Goal: Communication & Community: Share content

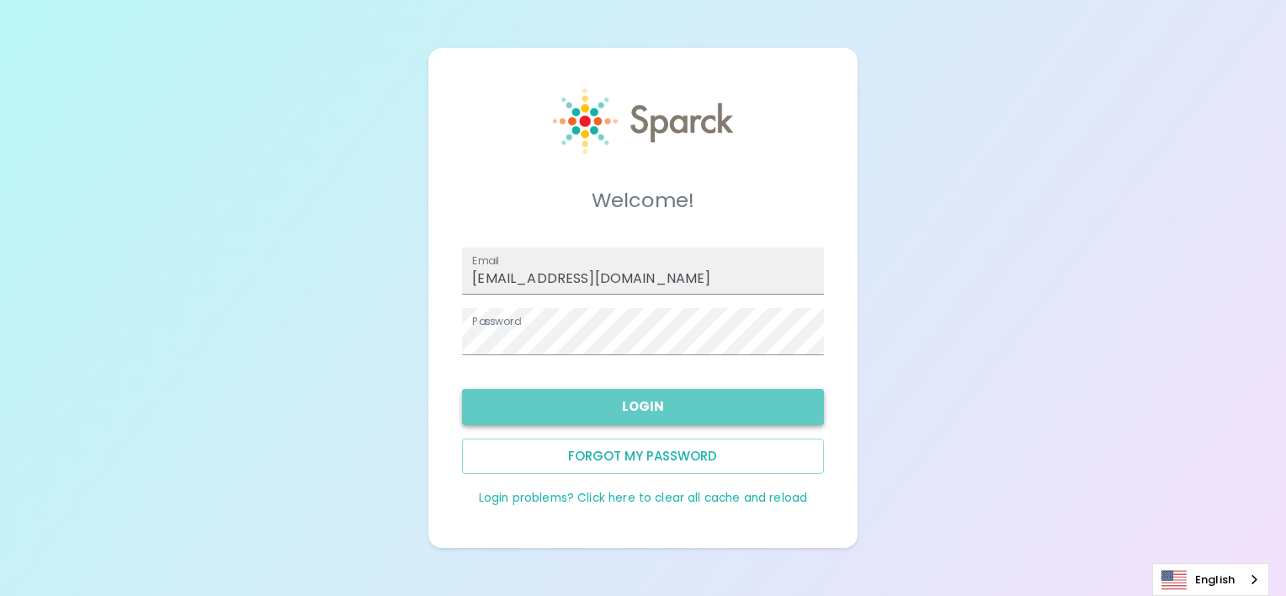
click at [643, 390] on button "Login" at bounding box center [642, 406] width 361 height 35
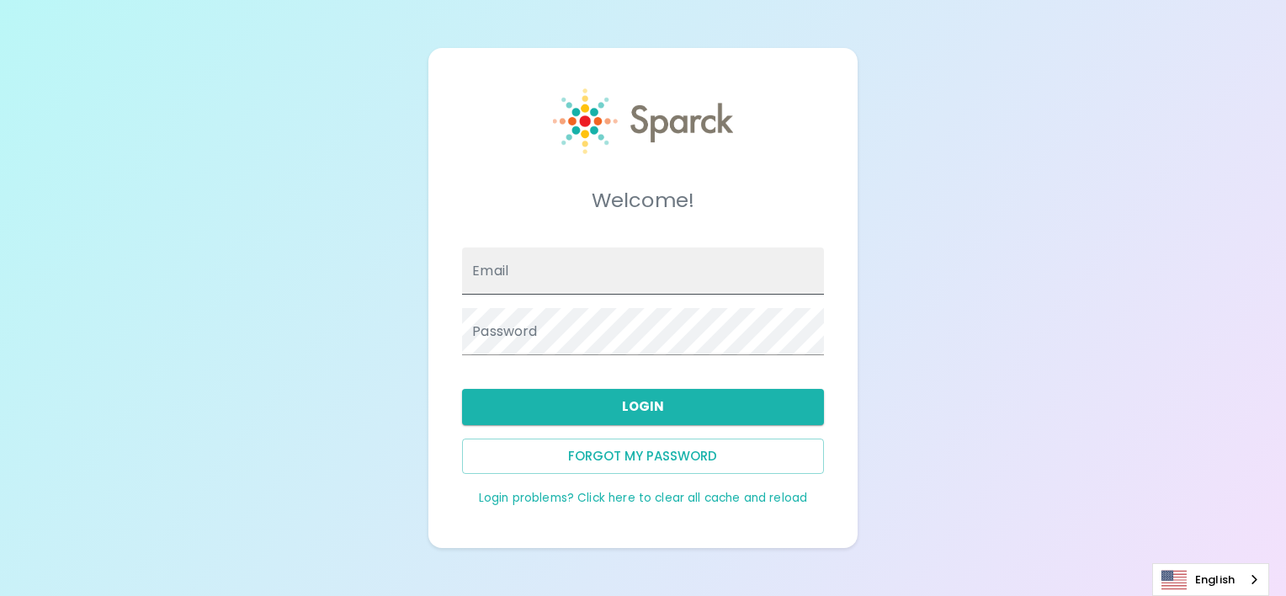
type input "[EMAIL_ADDRESS][DOMAIN_NAME]"
click at [695, 286] on input "[EMAIL_ADDRESS][DOMAIN_NAME]" at bounding box center [642, 270] width 361 height 47
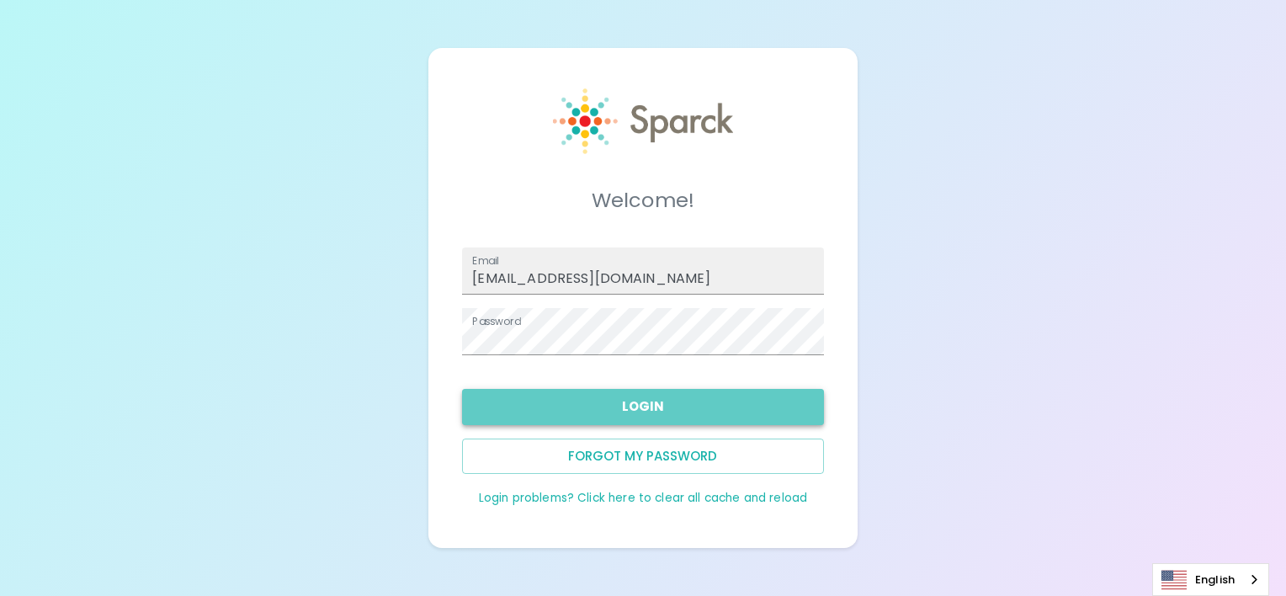
click at [669, 418] on button "Login" at bounding box center [642, 406] width 361 height 35
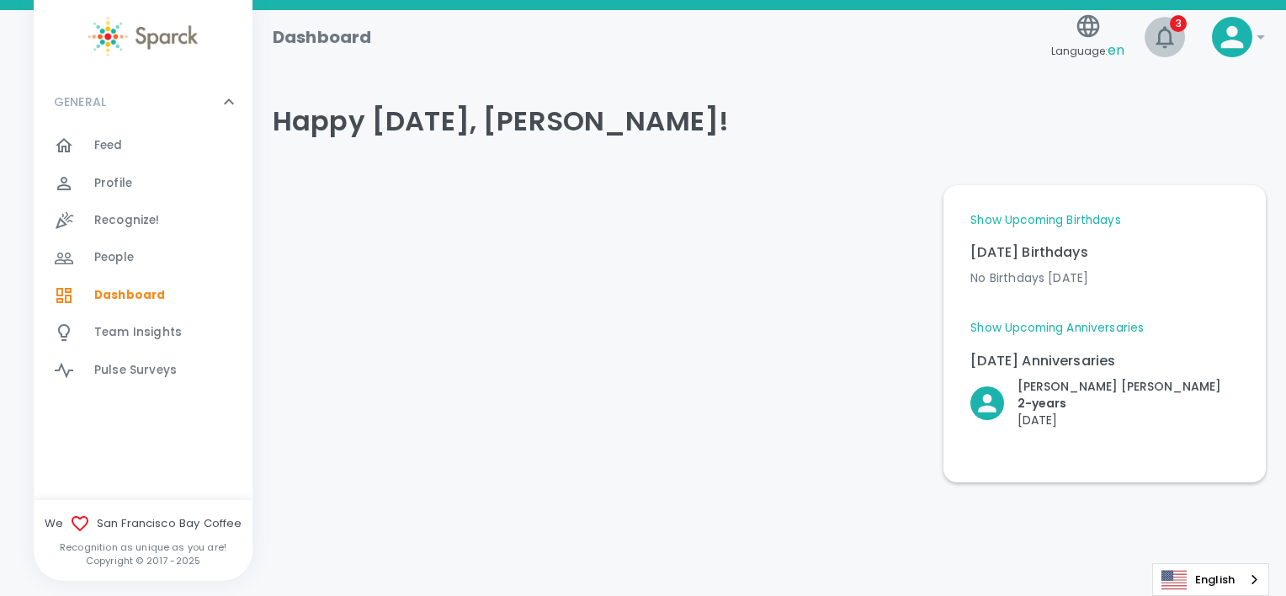
click at [1166, 41] on icon "button" at bounding box center [1164, 37] width 27 height 27
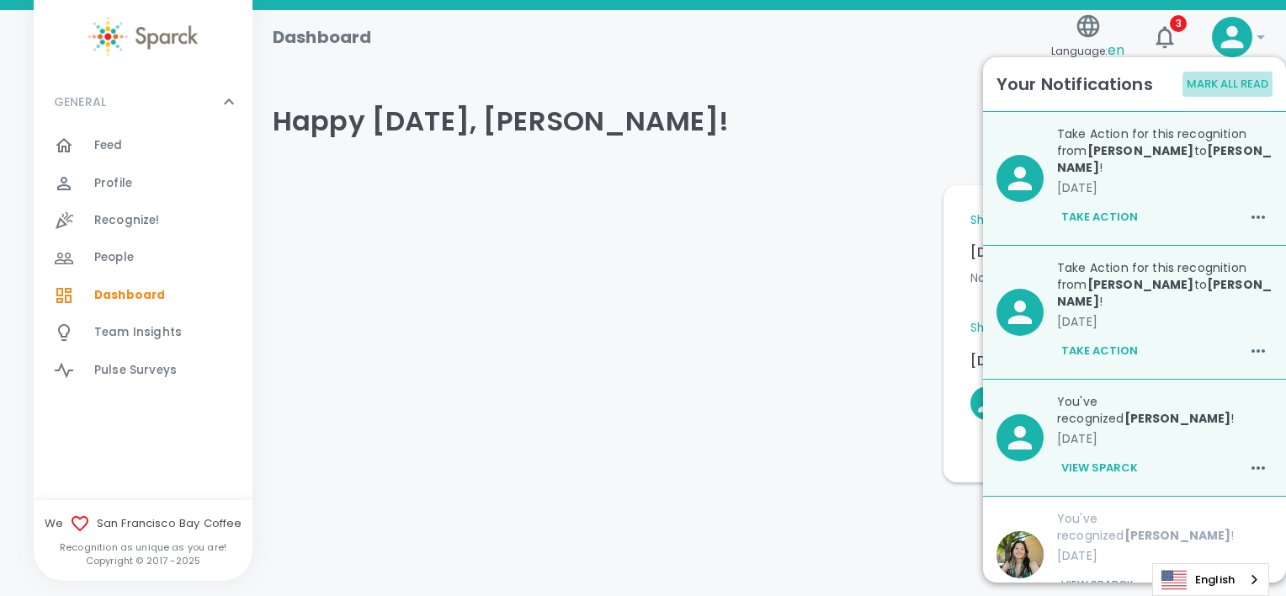
click at [1233, 83] on button "Mark All Read" at bounding box center [1227, 85] width 90 height 26
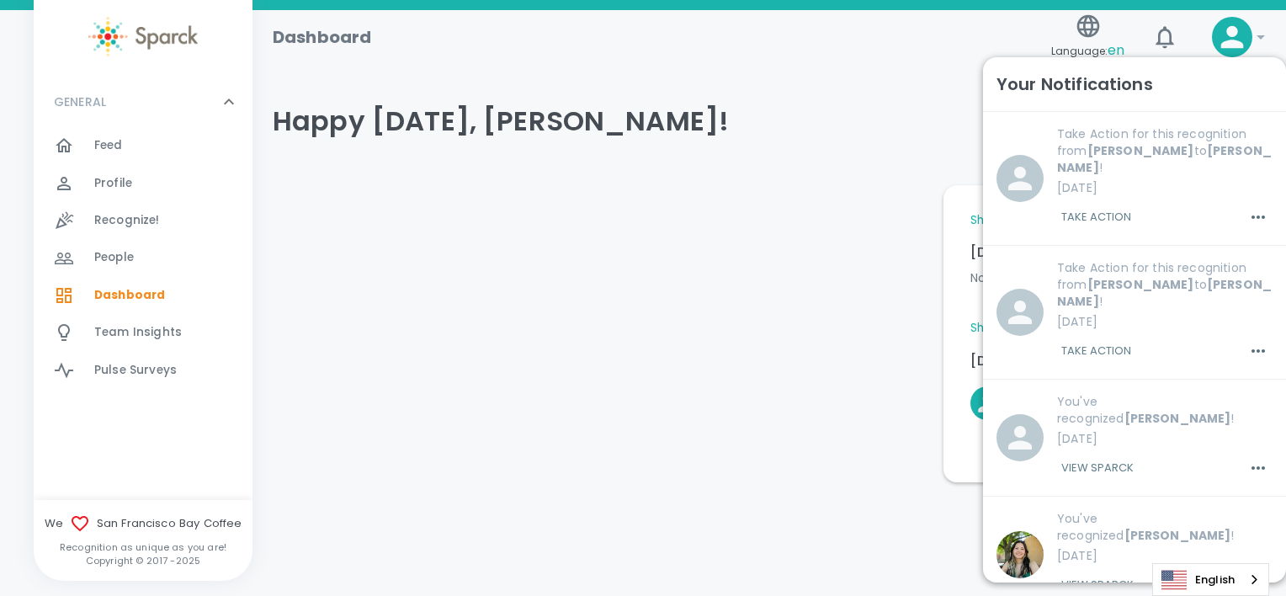
click at [878, 41] on div "Dashboard" at bounding box center [651, 30] width 785 height 40
click at [174, 208] on div "Recognize! 0" at bounding box center [143, 220] width 219 height 37
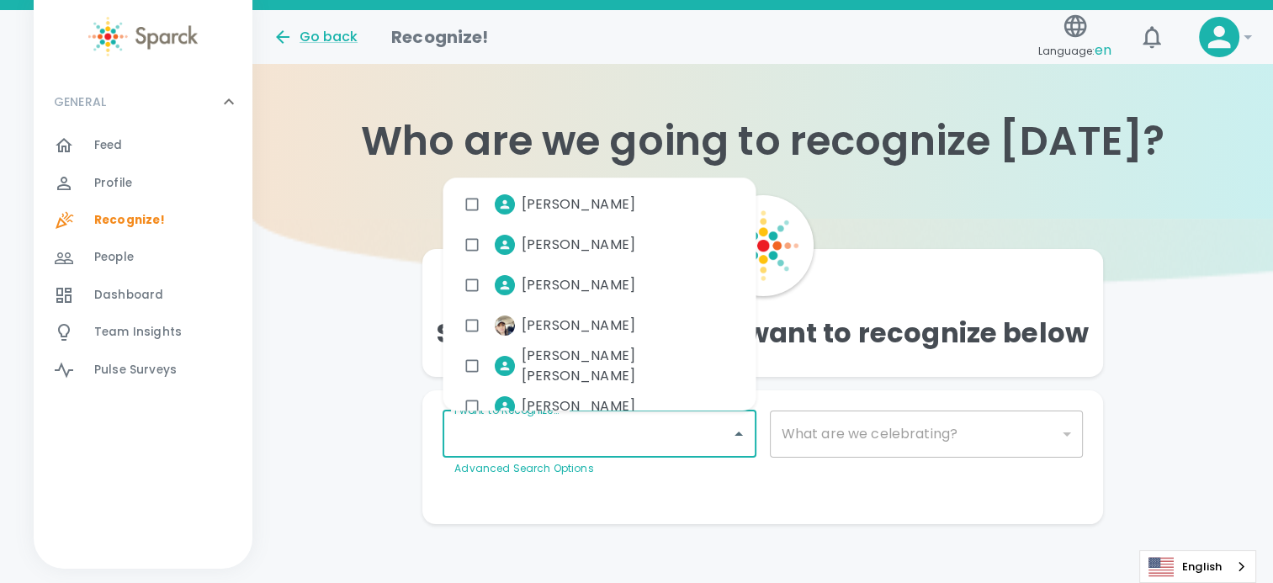
click at [583, 434] on input "I want to Recognize..." at bounding box center [586, 434] width 273 height 32
click at [560, 468] on link "Advanced Search Options" at bounding box center [523, 468] width 139 height 14
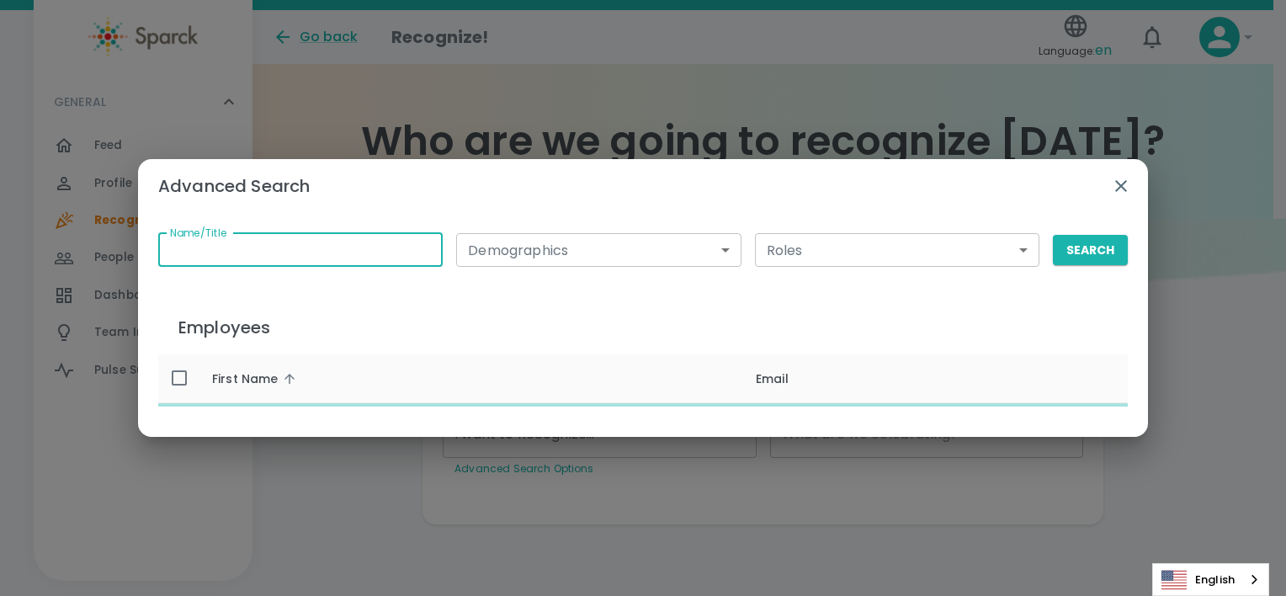
click at [413, 246] on input "Name/Title" at bounding box center [300, 250] width 284 height 34
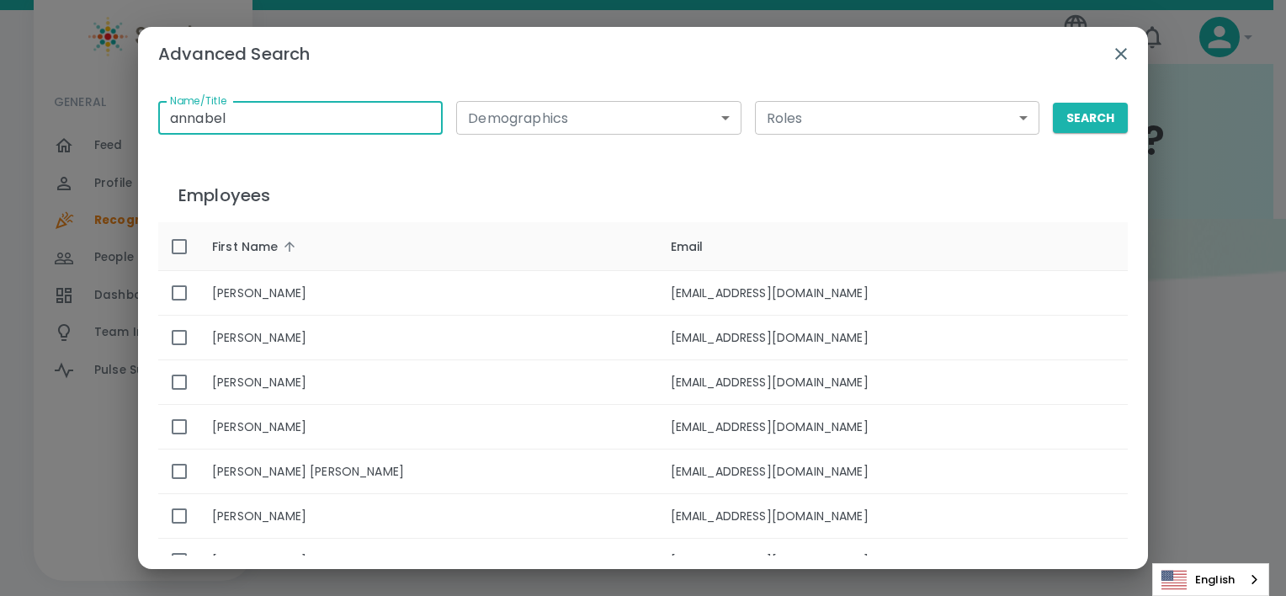
type input "annabel"
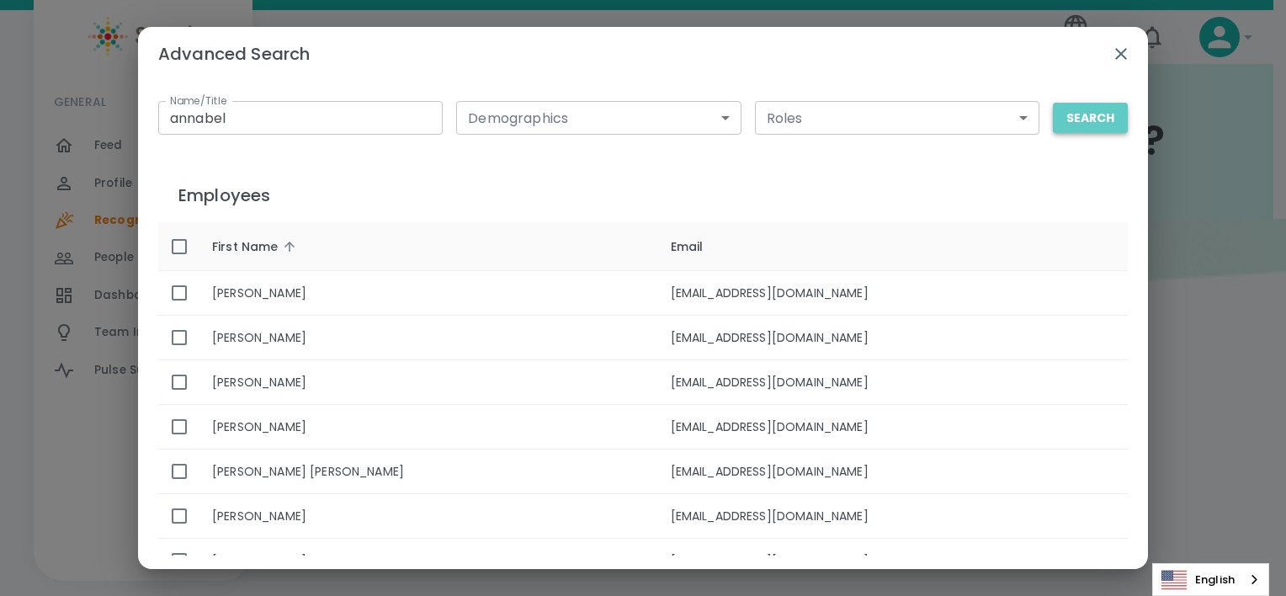
click at [1073, 118] on button "Search" at bounding box center [1090, 118] width 75 height 31
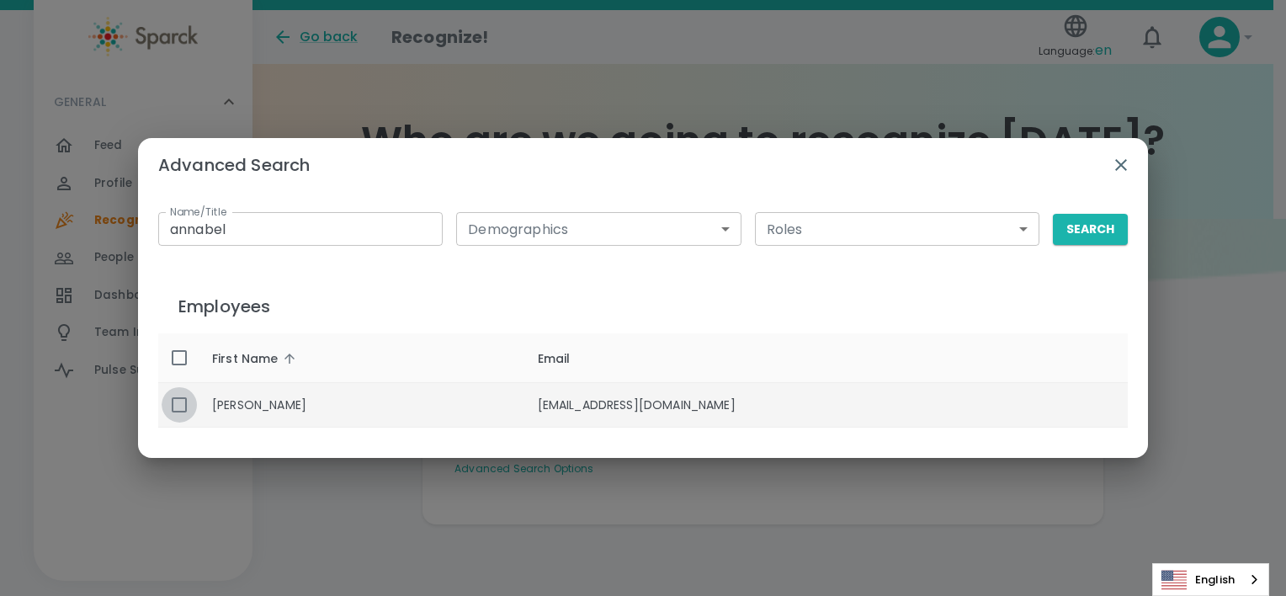
click at [182, 401] on input "enhanced table" at bounding box center [179, 404] width 35 height 35
checkbox input "true"
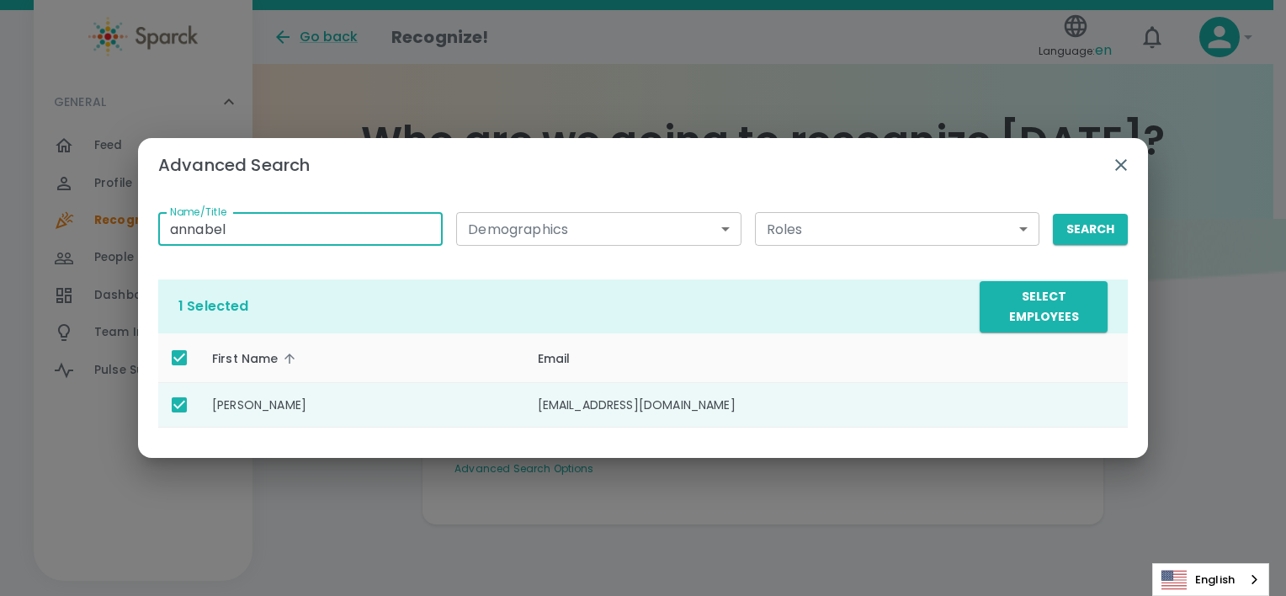
click at [299, 245] on input "annabel" at bounding box center [300, 229] width 284 height 34
click at [299, 239] on input "annabel" at bounding box center [300, 229] width 284 height 34
type input "a"
type input "matt"
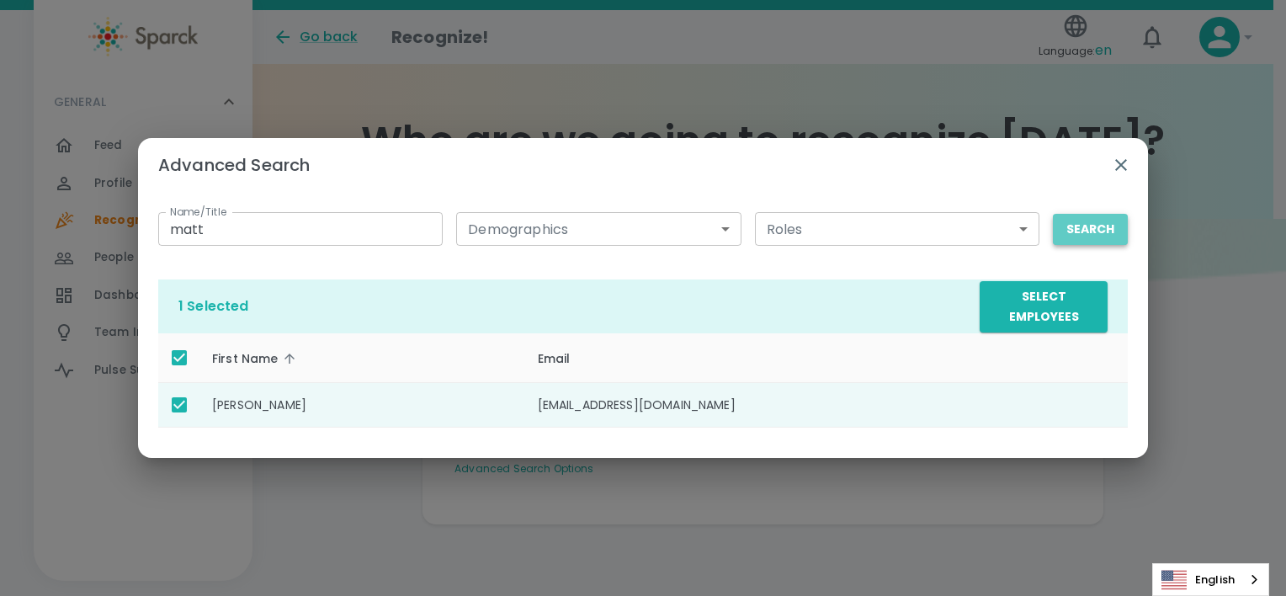
click at [1088, 232] on button "Search" at bounding box center [1090, 229] width 75 height 31
click at [182, 408] on input "enhanced table" at bounding box center [179, 404] width 35 height 35
checkbox input "true"
checkbox input "false"
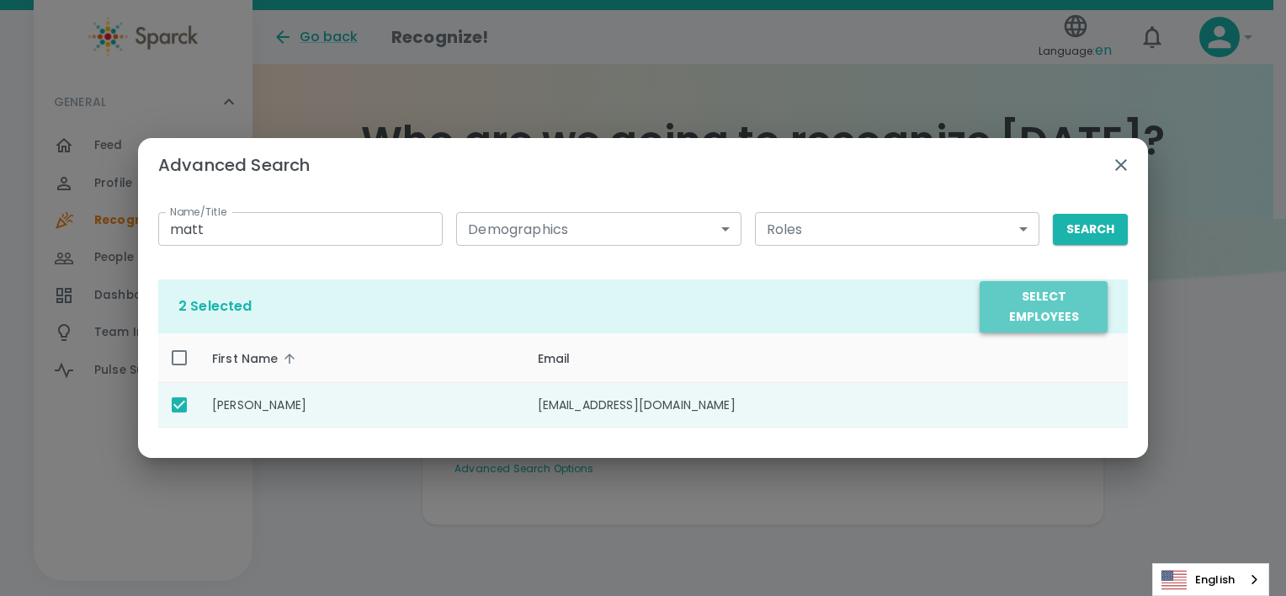
click at [1073, 303] on button "Select Employees" at bounding box center [1043, 306] width 128 height 51
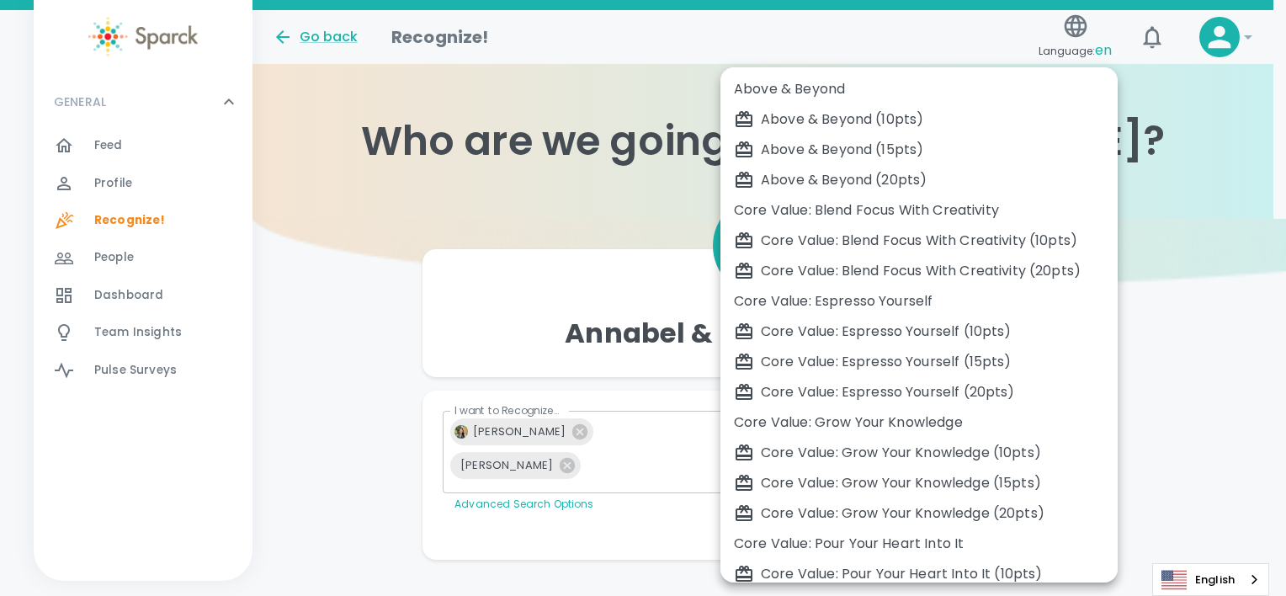
click at [1060, 434] on body "Skip Navigation Go back Recognize! Language: en ! GENERAL 0 Feed 0 Profile 0 Re…" at bounding box center [643, 313] width 1286 height 627
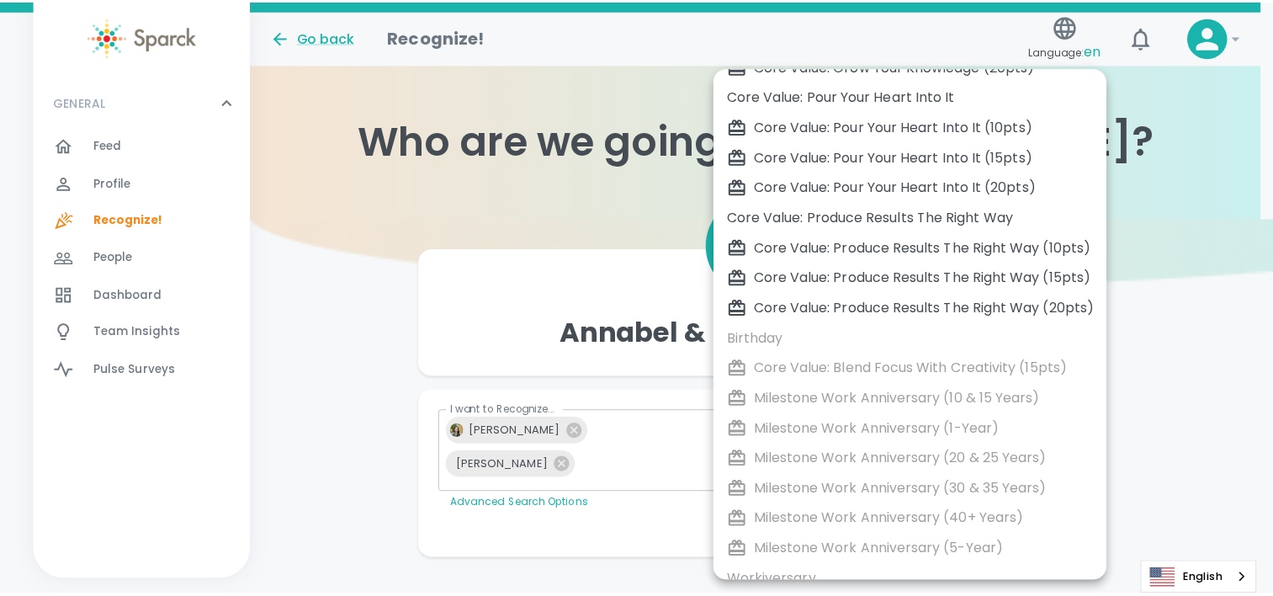
scroll to position [452, 0]
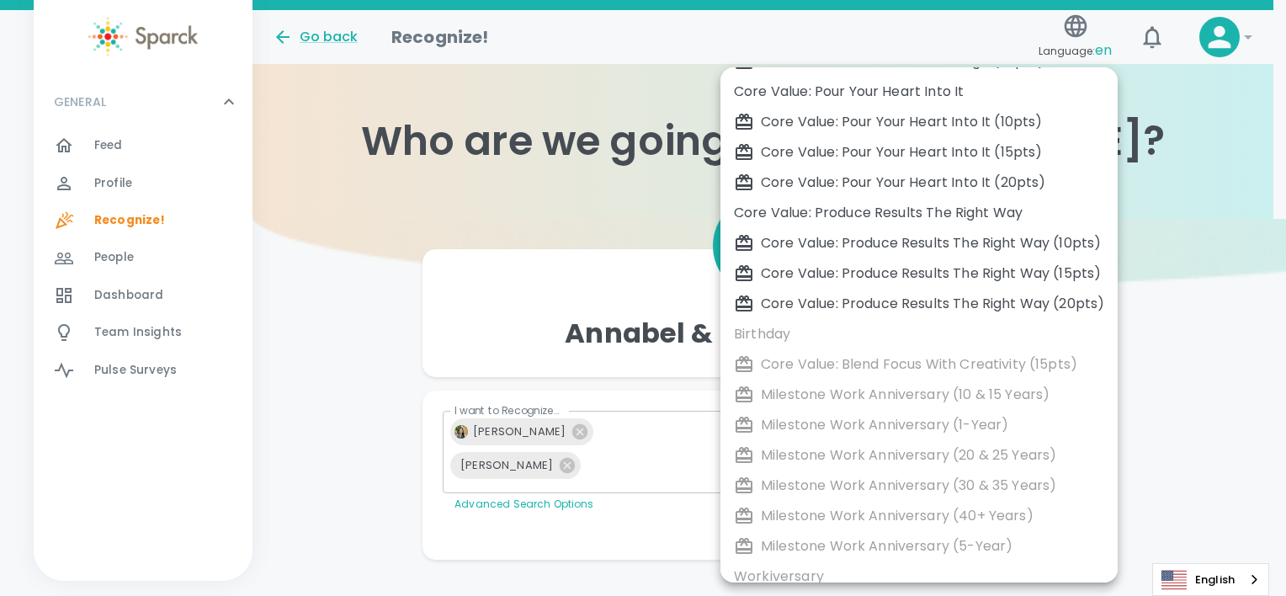
click at [1195, 480] on div at bounding box center [643, 298] width 1286 height 596
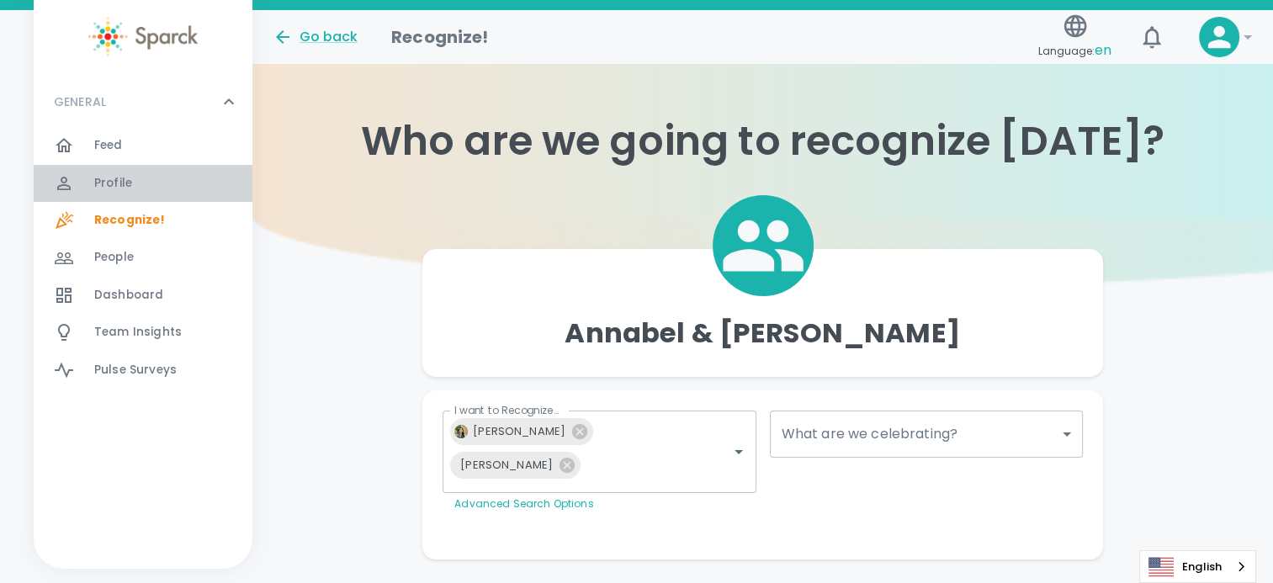
click at [114, 182] on span "Profile" at bounding box center [113, 183] width 38 height 17
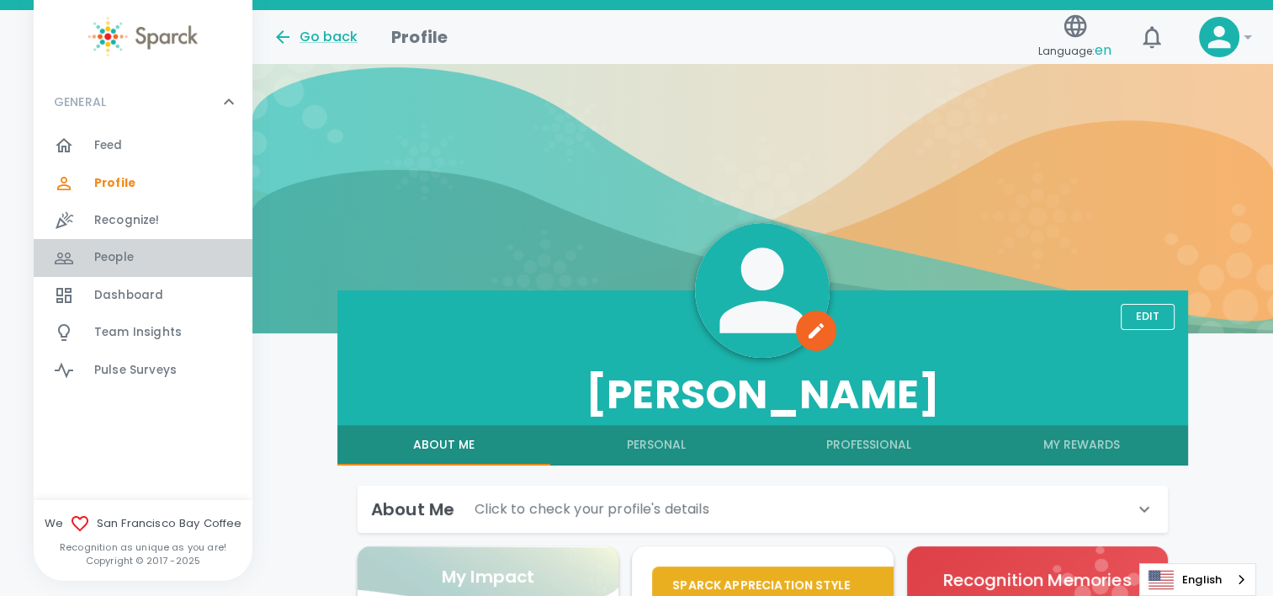
click at [119, 256] on span "People" at bounding box center [114, 257] width 40 height 17
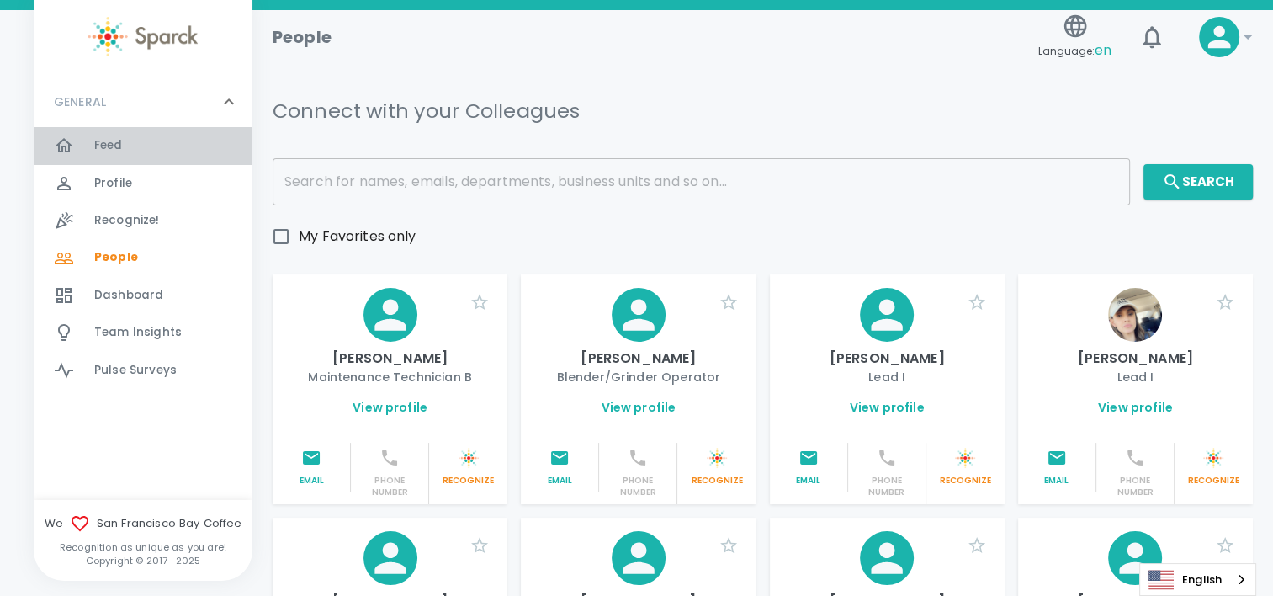
click at [172, 146] on div "Feed 0" at bounding box center [173, 146] width 158 height 24
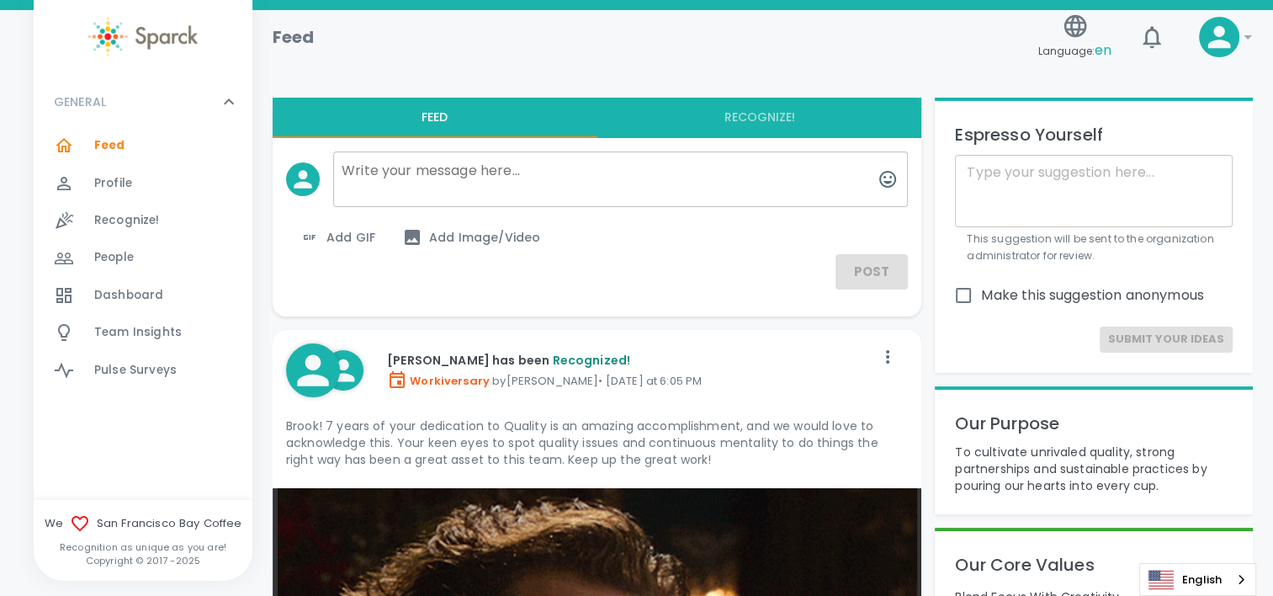
click at [383, 31] on div "Feed" at bounding box center [645, 30] width 772 height 40
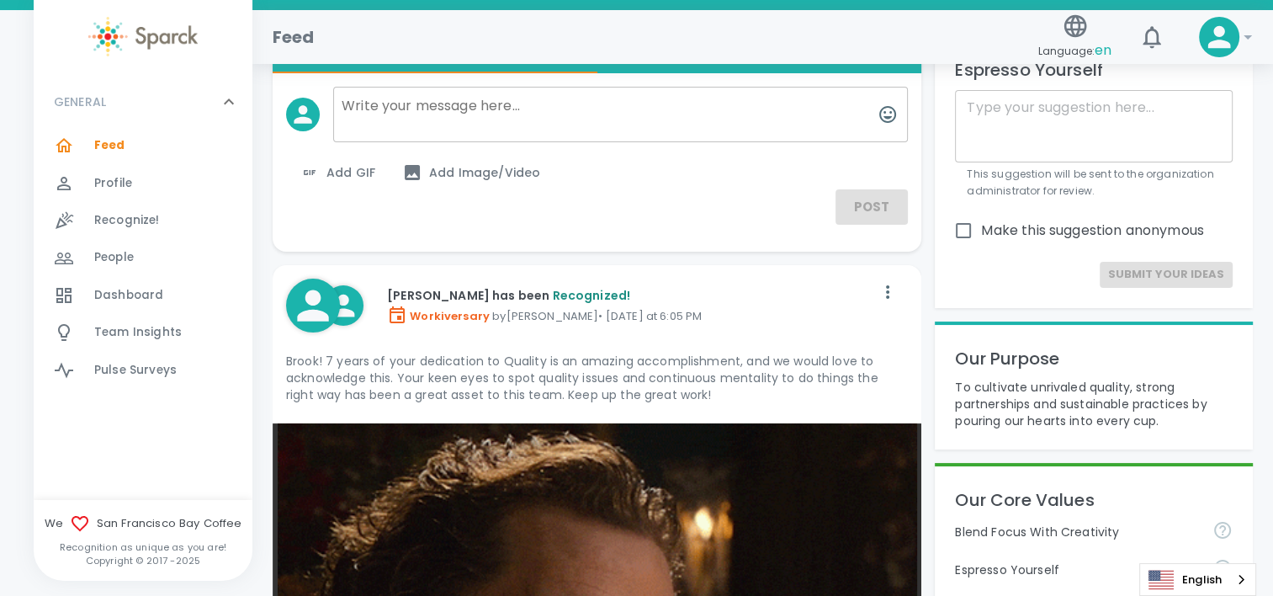
scroll to position [67, 0]
